Goal: Transaction & Acquisition: Purchase product/service

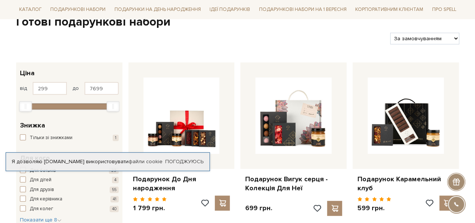
scroll to position [113, 0]
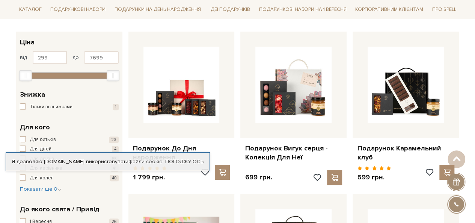
click at [97, 161] on div "Я дозволяю spellchocolate.com використовувати файли cookie" at bounding box center [107, 161] width 203 height 7
click at [193, 162] on link "Погоджуюсь" at bounding box center [184, 161] width 38 height 7
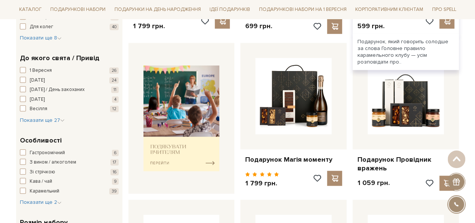
scroll to position [300, 0]
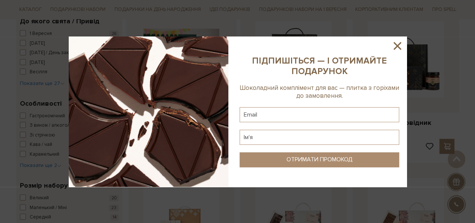
click at [199, 127] on img at bounding box center [149, 111] width 160 height 150
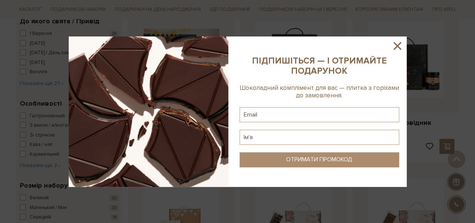
click at [390, 45] on sys-column-static at bounding box center [319, 111] width 175 height 150
click at [399, 46] on icon at bounding box center [397, 45] width 13 height 13
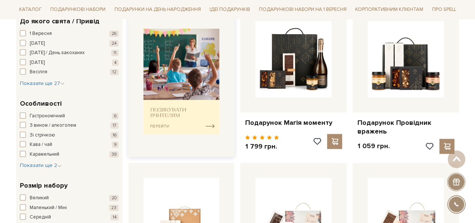
click at [215, 123] on img at bounding box center [181, 81] width 76 height 105
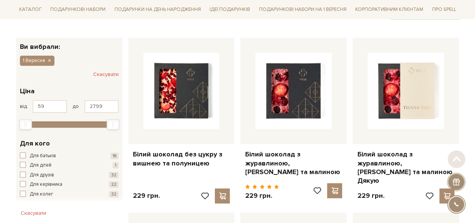
scroll to position [113, 0]
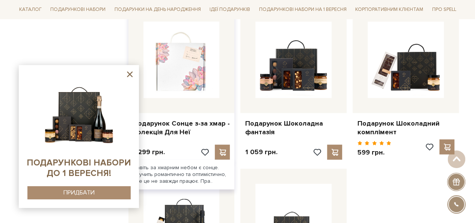
scroll to position [826, 0]
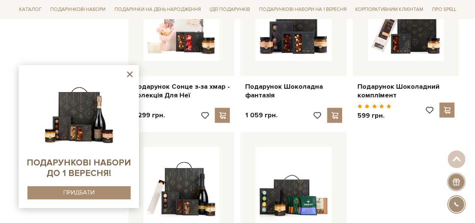
click at [130, 75] on icon at bounding box center [129, 73] width 9 height 9
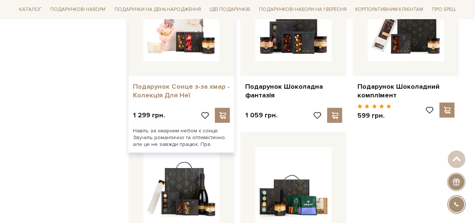
click at [167, 84] on link "Подарунок Сонце з-за хмар - Колекція Для Неї" at bounding box center [181, 91] width 97 height 18
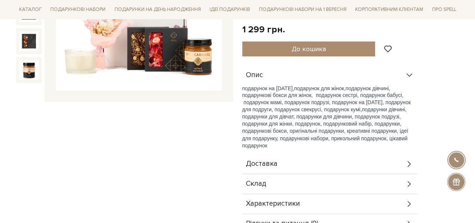
scroll to position [188, 0]
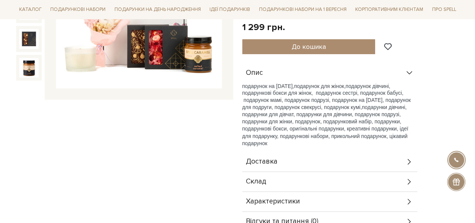
click at [289, 178] on div "Склад" at bounding box center [329, 182] width 175 height 20
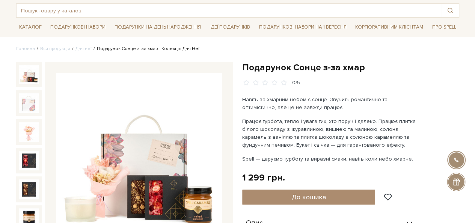
scroll to position [75, 0]
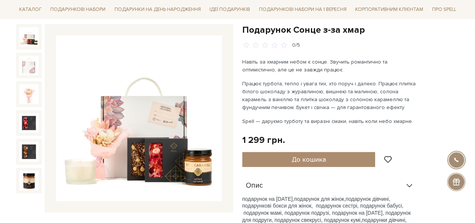
click at [161, 124] on img at bounding box center [139, 118] width 166 height 166
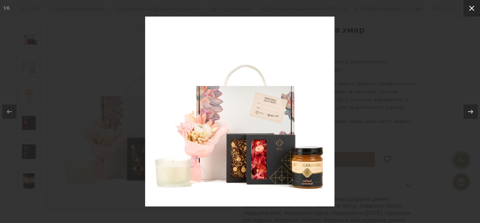
click at [472, 8] on icon at bounding box center [472, 8] width 5 height 5
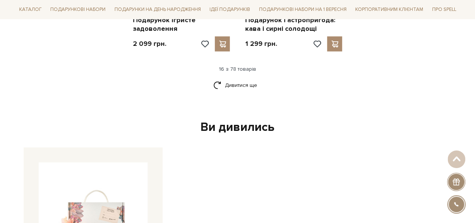
scroll to position [1051, 0]
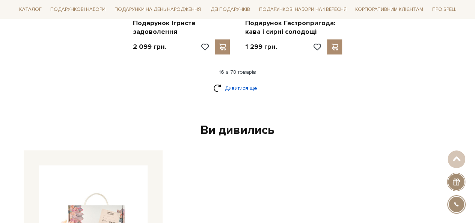
click at [230, 87] on link "Дивитися ще" at bounding box center [237, 87] width 49 height 13
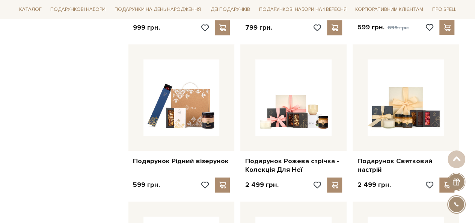
scroll to position [1539, 0]
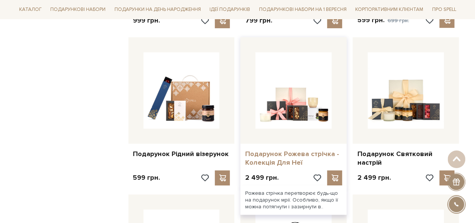
click at [267, 154] on link "Подарунок Рожева стрічка - Колекція Для Неї" at bounding box center [293, 158] width 97 height 18
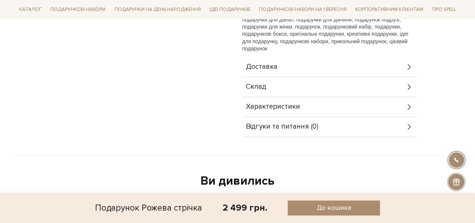
scroll to position [300, 0]
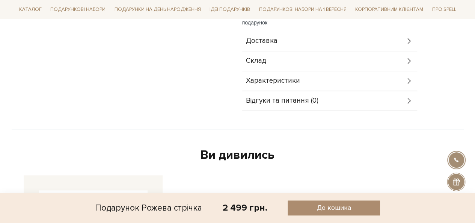
click at [279, 60] on div "Склад" at bounding box center [329, 61] width 175 height 20
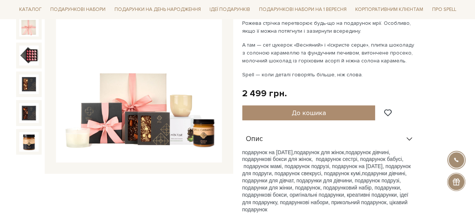
scroll to position [113, 0]
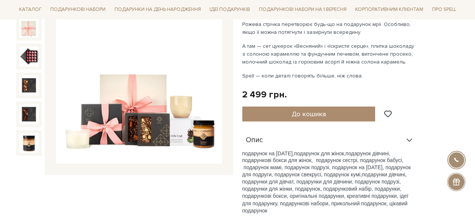
click at [181, 105] on img at bounding box center [139, 81] width 166 height 166
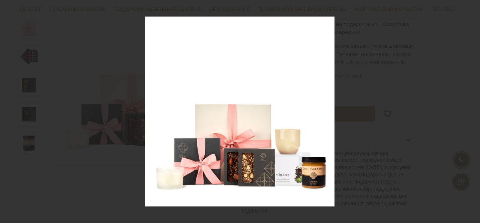
click at [474, 108] on div "1 / 6" at bounding box center [240, 111] width 480 height 223
click at [471, 111] on icon at bounding box center [471, 111] width 9 height 9
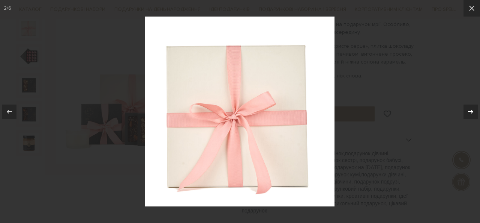
click at [471, 111] on icon at bounding box center [471, 111] width 9 height 9
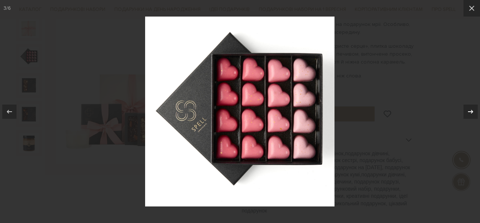
click at [471, 111] on icon at bounding box center [471, 111] width 9 height 9
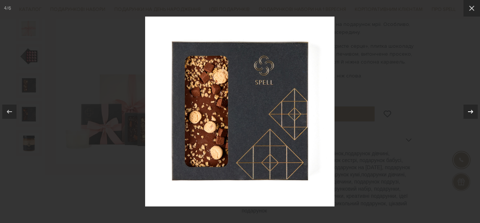
click at [471, 111] on icon at bounding box center [471, 111] width 9 height 9
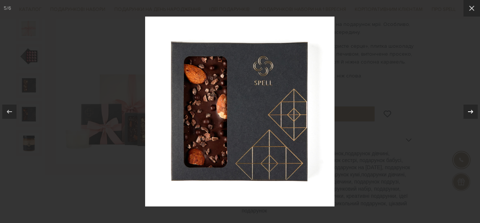
click at [471, 111] on icon at bounding box center [471, 111] width 9 height 9
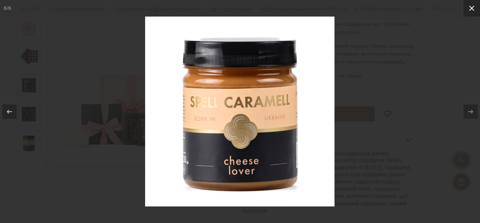
click at [468, 9] on icon at bounding box center [472, 8] width 9 height 9
